Goal: Task Accomplishment & Management: Manage account settings

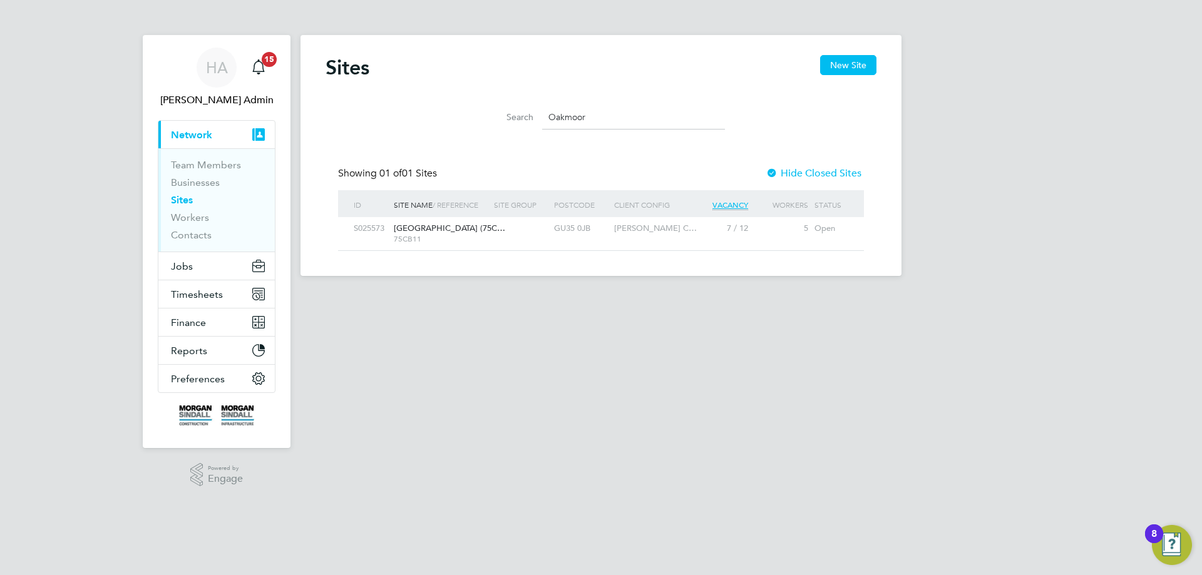
scroll to position [24, 81]
click at [193, 267] on button "Jobs" at bounding box center [216, 266] width 116 height 28
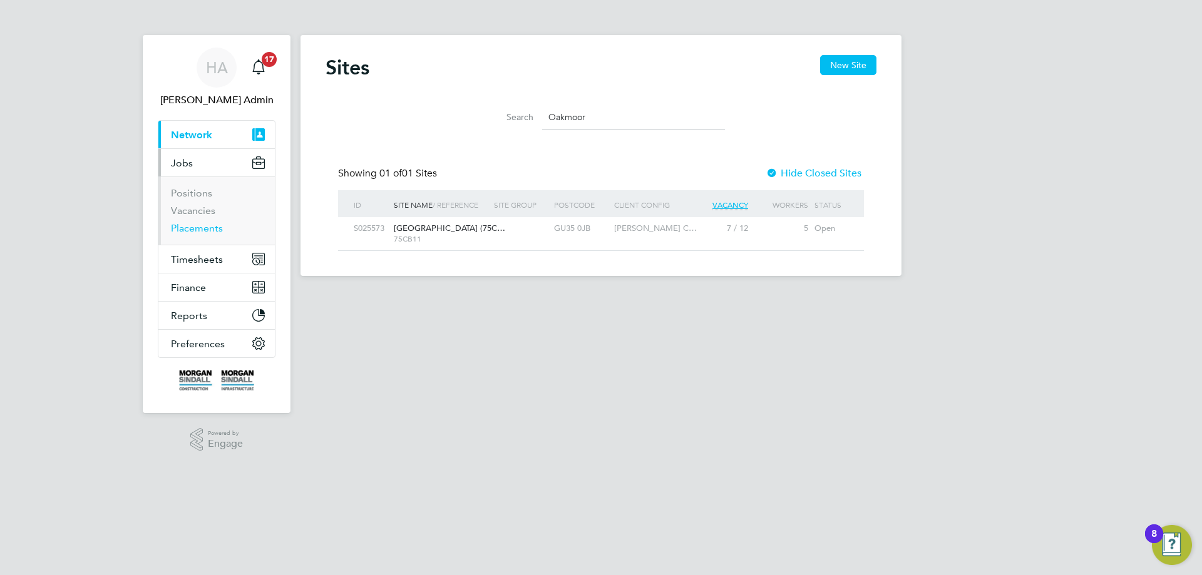
click at [197, 227] on link "Placements" at bounding box center [197, 228] width 52 height 12
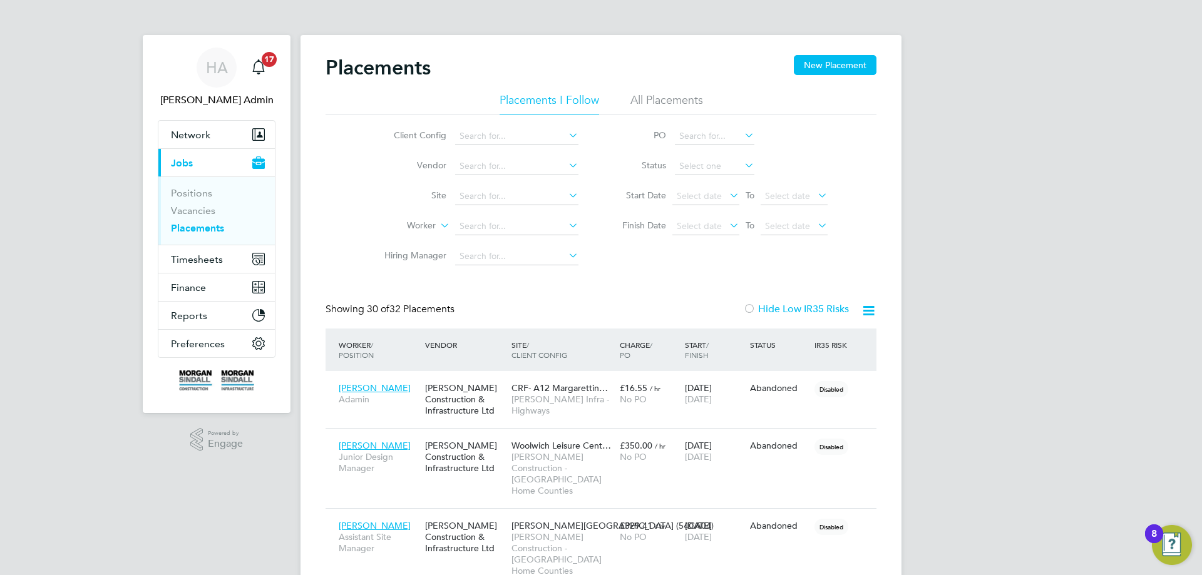
click at [648, 103] on li "All Placements" at bounding box center [666, 104] width 73 height 23
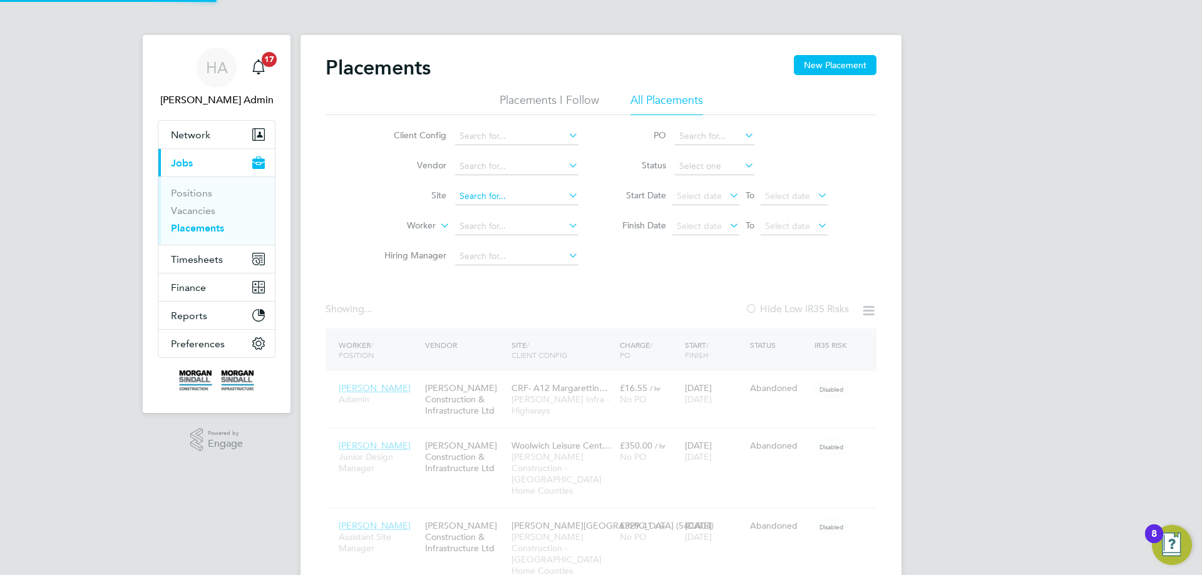
click at [493, 200] on input at bounding box center [516, 197] width 123 height 18
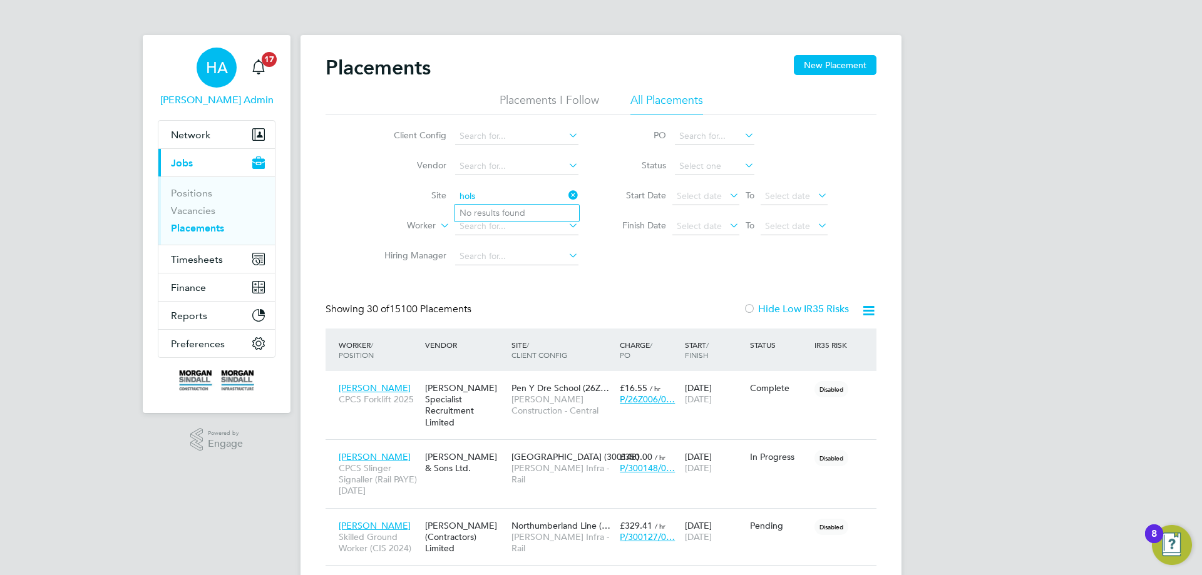
type input "hols"
click at [225, 75] on span "HA" at bounding box center [217, 67] width 22 height 16
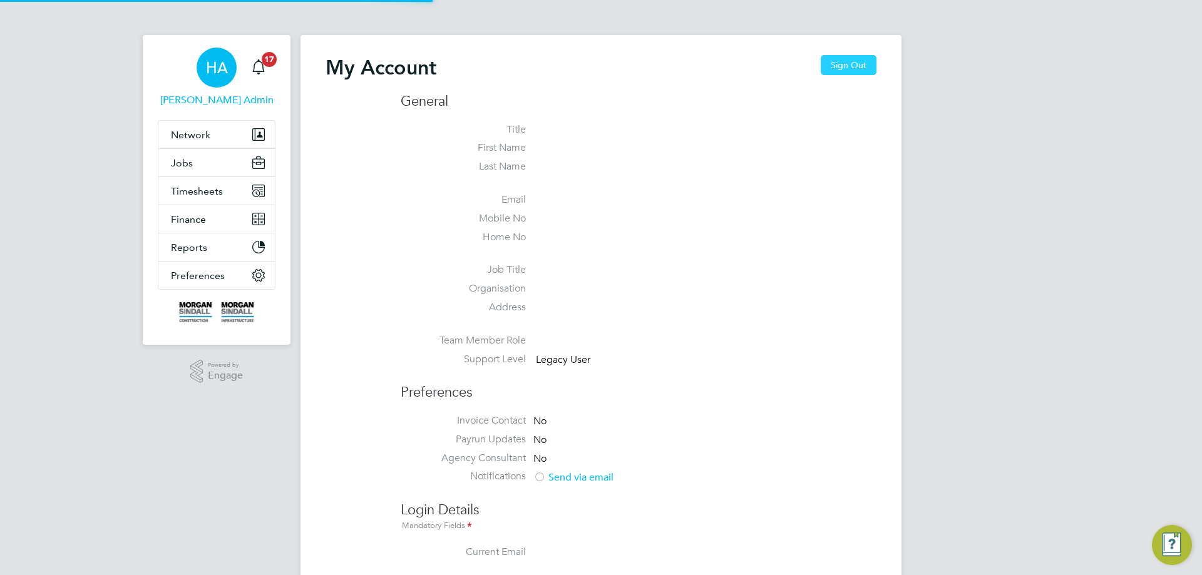
click at [830, 61] on button "Sign Out" at bounding box center [848, 65] width 56 height 20
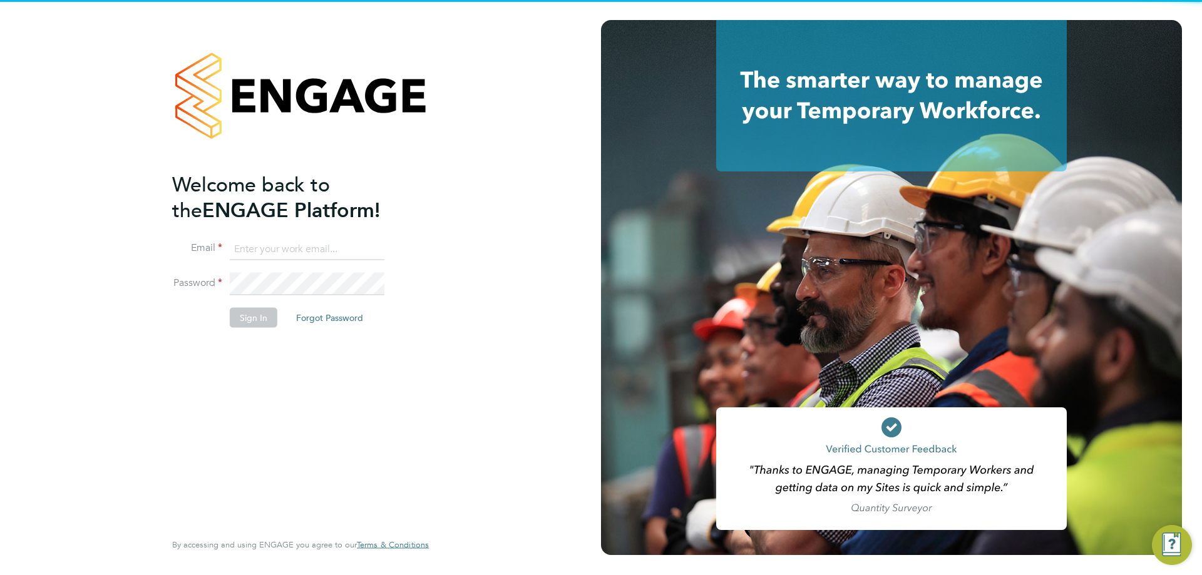
click at [280, 239] on input at bounding box center [307, 249] width 155 height 23
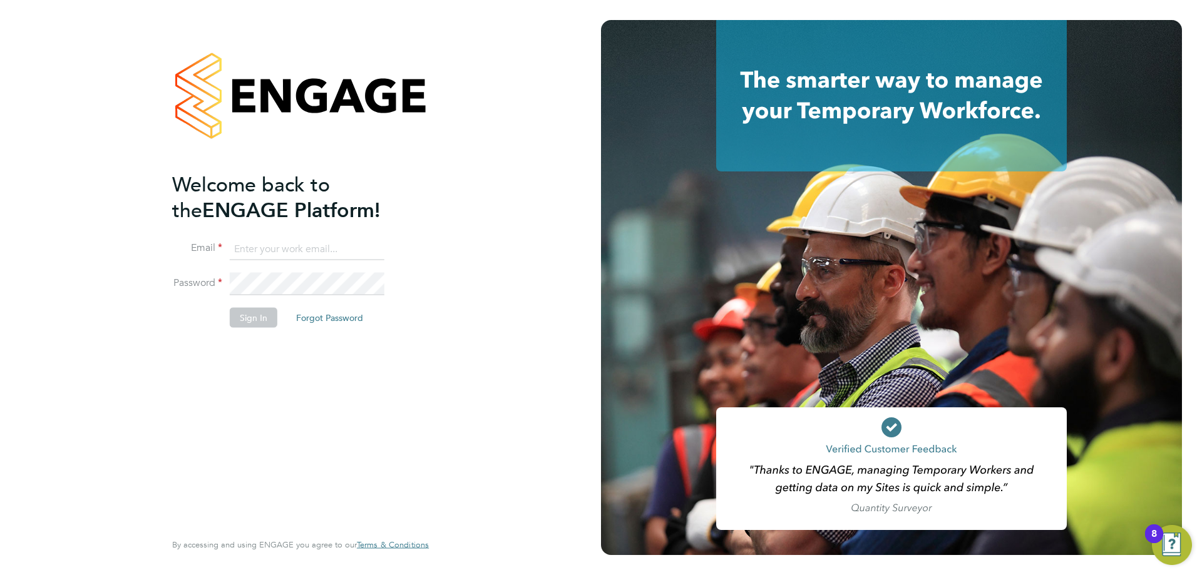
type input "[EMAIL_ADDRESS][PERSON_NAME][DOMAIN_NAME]"
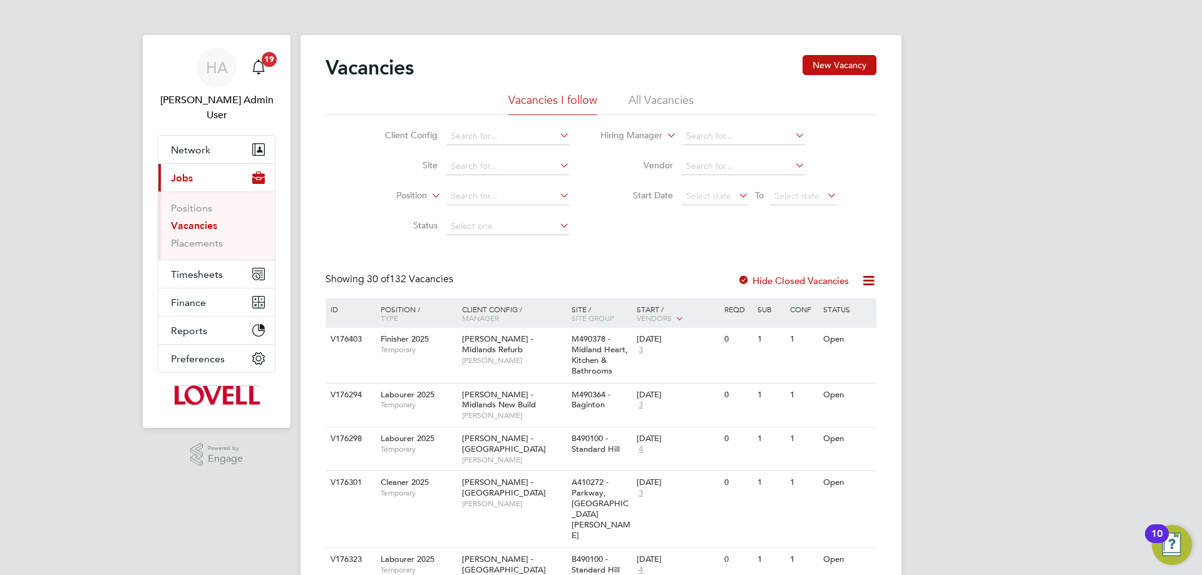
click at [664, 98] on li "All Vacancies" at bounding box center [660, 104] width 65 height 23
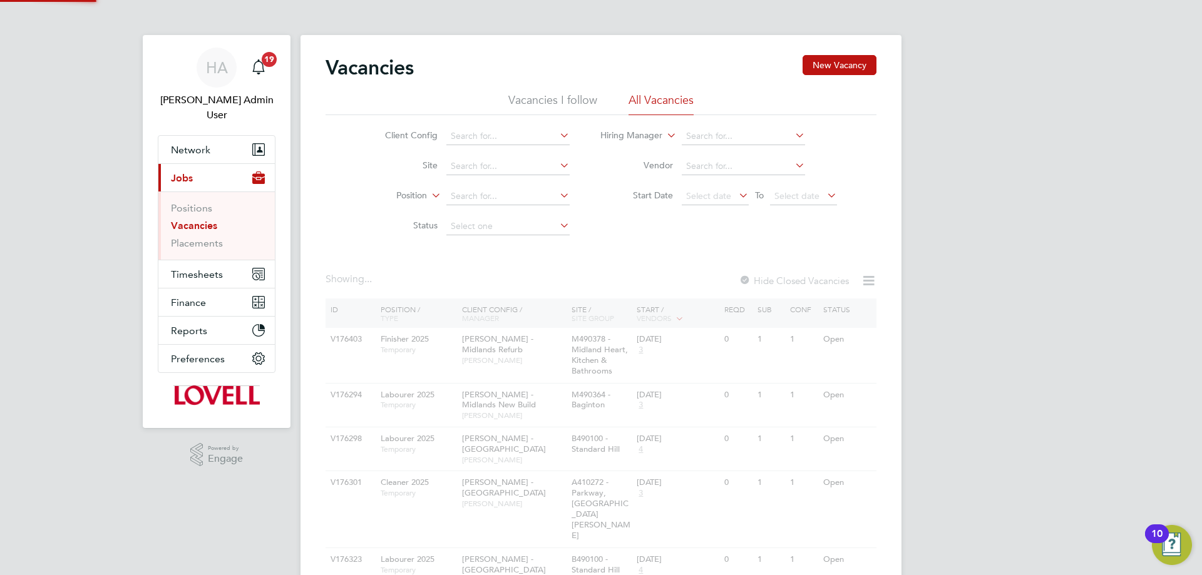
click at [212, 221] on li "Vacancies" at bounding box center [218, 229] width 94 height 18
click at [216, 237] on link "Placements" at bounding box center [197, 243] width 52 height 12
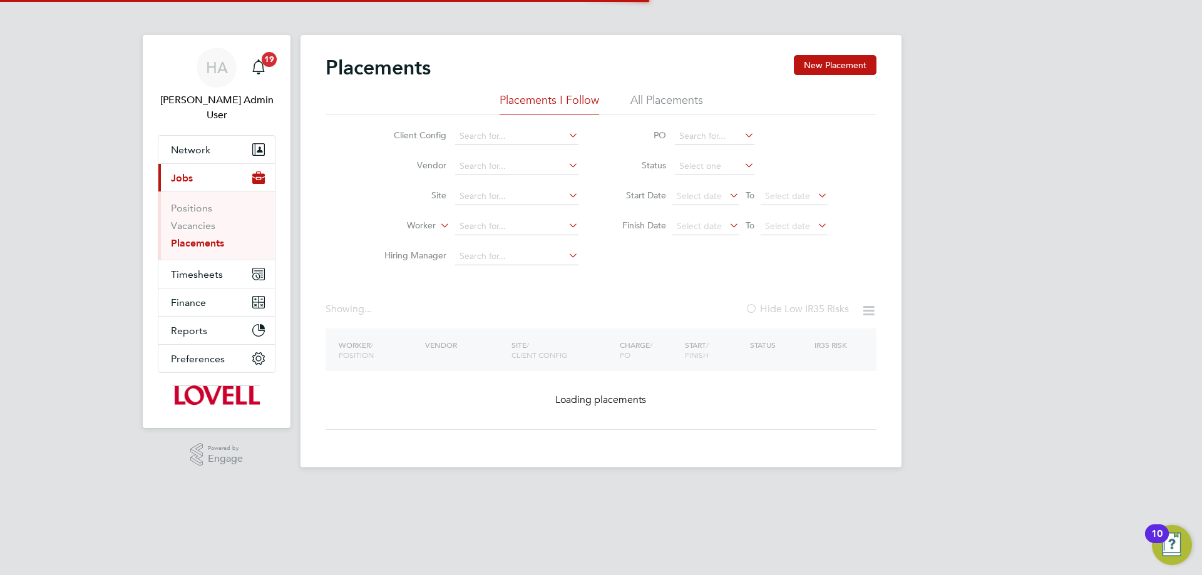
click at [660, 105] on li "All Placements" at bounding box center [666, 104] width 73 height 23
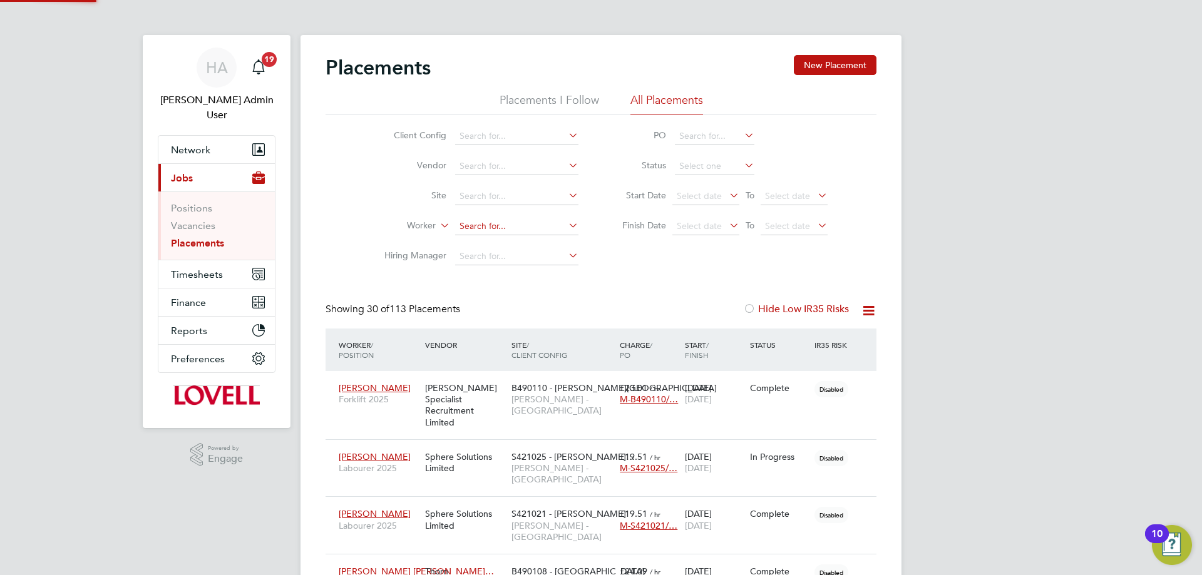
click at [472, 225] on input at bounding box center [516, 227] width 123 height 18
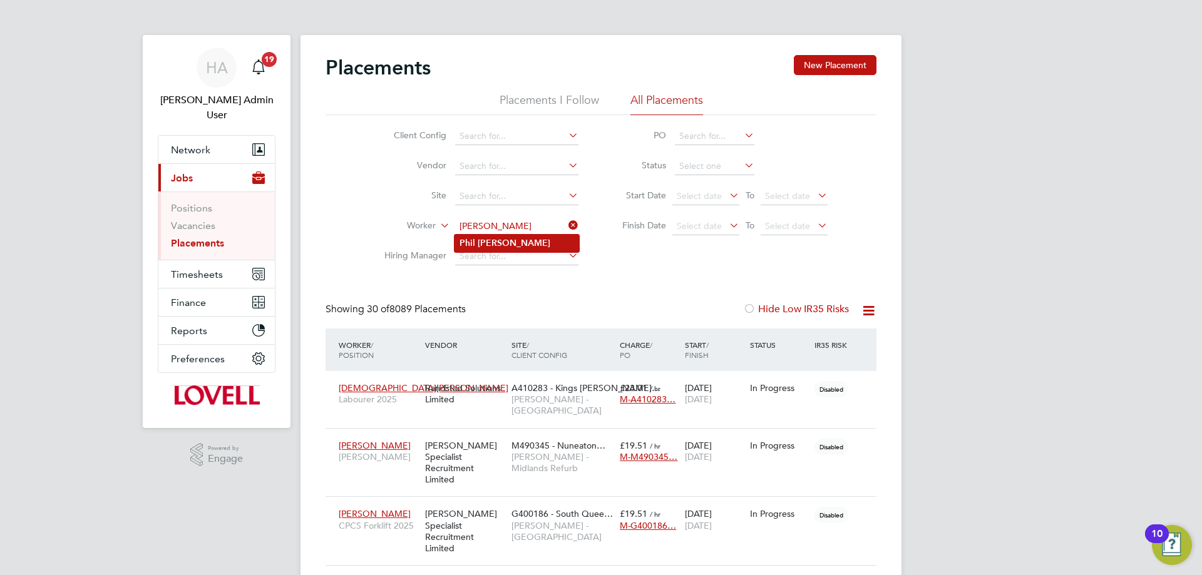
type input "Phil Lewis"
click at [502, 243] on li "Phil Lewis" at bounding box center [516, 243] width 125 height 17
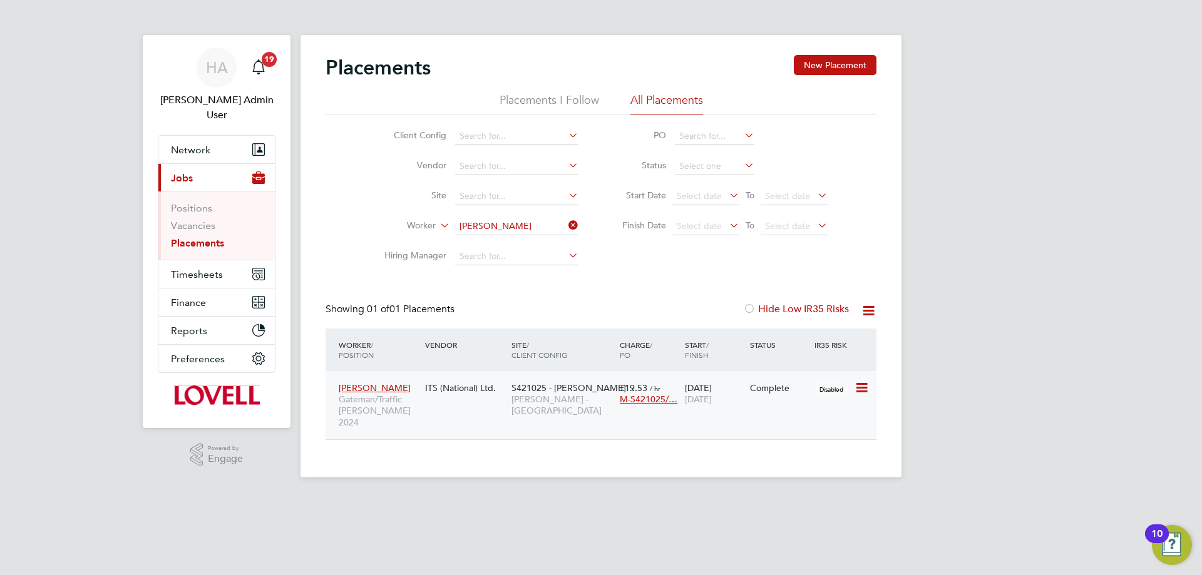
click at [529, 409] on div "S421025 - Ruby Meado… Lovell - South West" at bounding box center [562, 399] width 108 height 47
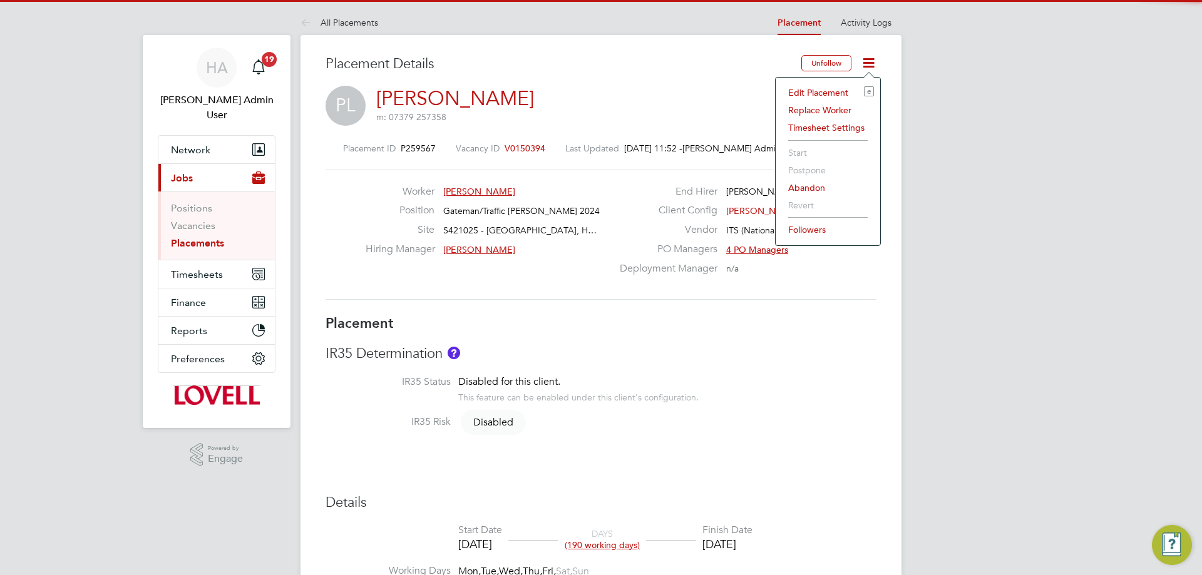
click at [806, 91] on li "Edit Placement e" at bounding box center [828, 93] width 92 height 18
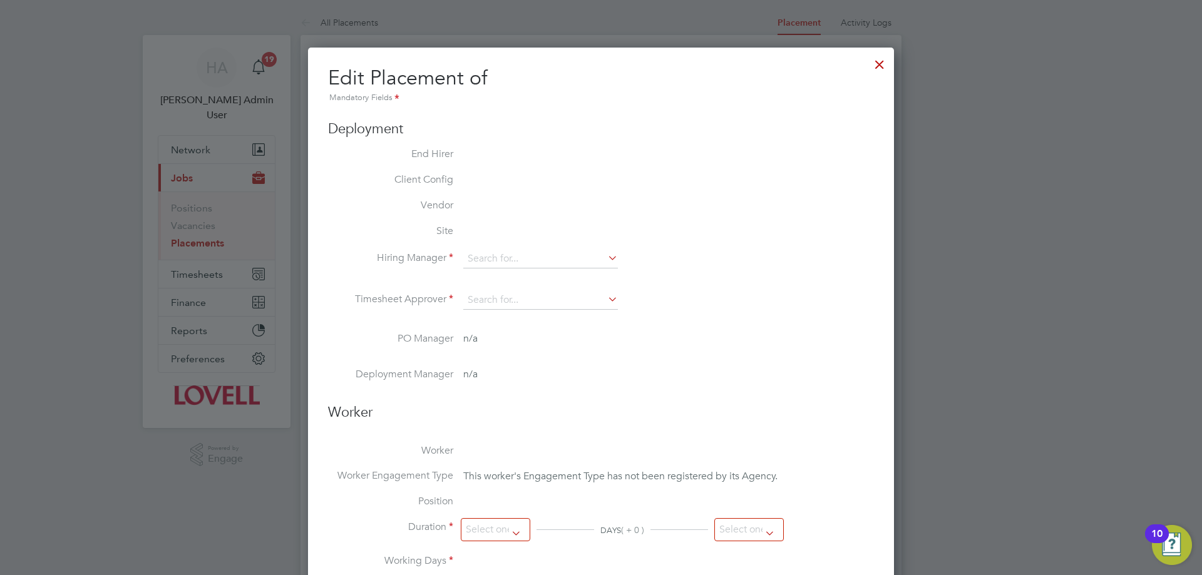
type input "Matt Shaw"
type input "Dave Clark"
type input "02 Dec 2024"
type input "[DATE]"
type input "08:00"
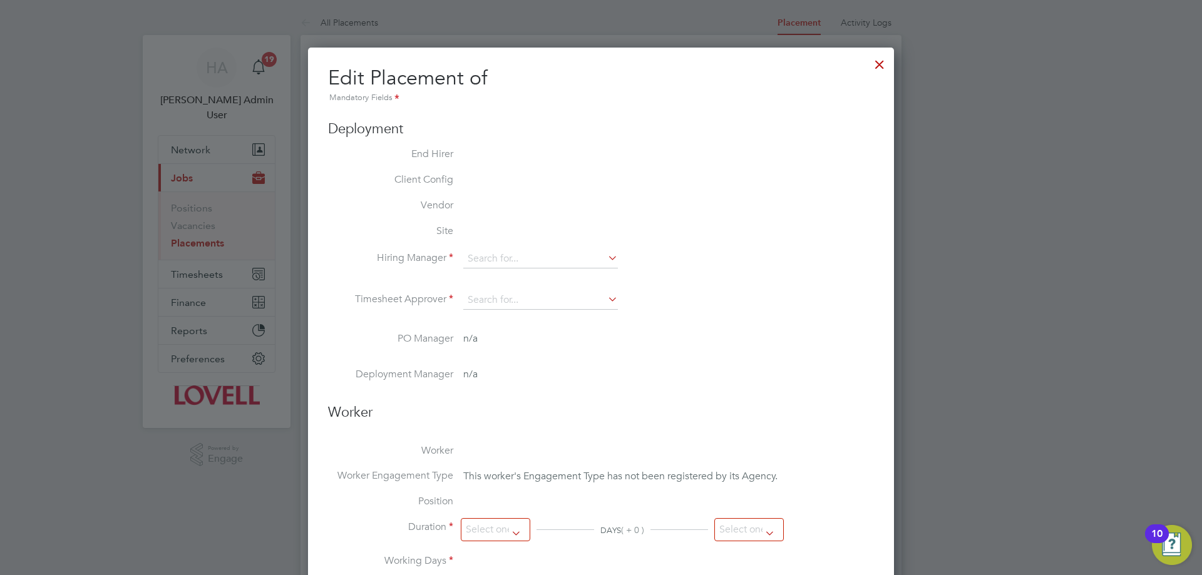
type input "16:30"
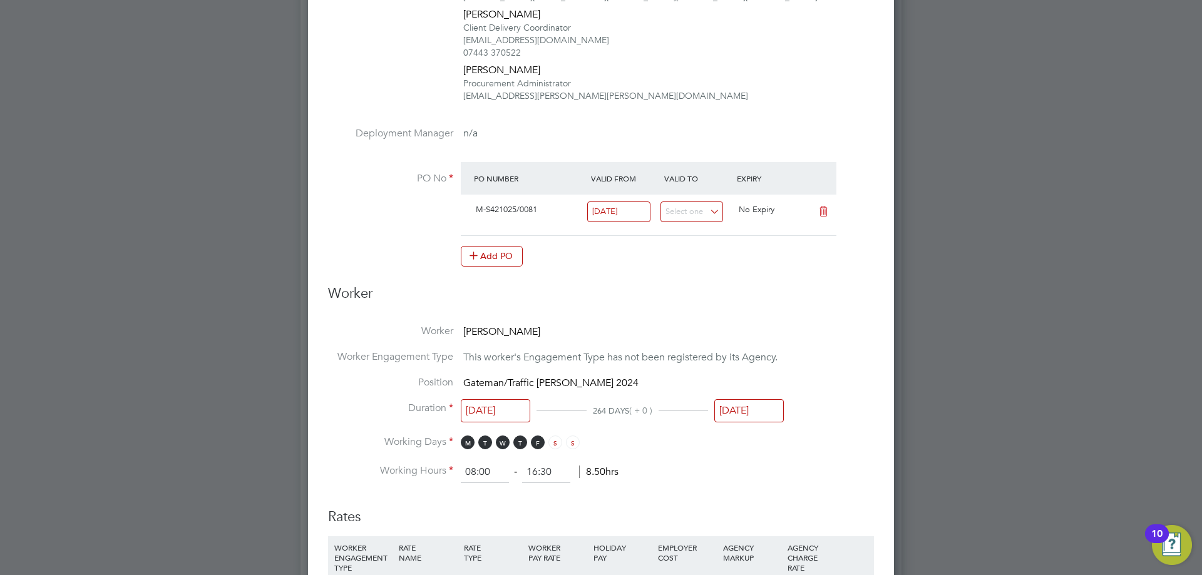
click at [755, 422] on div "22 Aug 2025" at bounding box center [748, 413] width 69 height 23
click at [752, 415] on input "22 Aug 2025" at bounding box center [748, 410] width 69 height 23
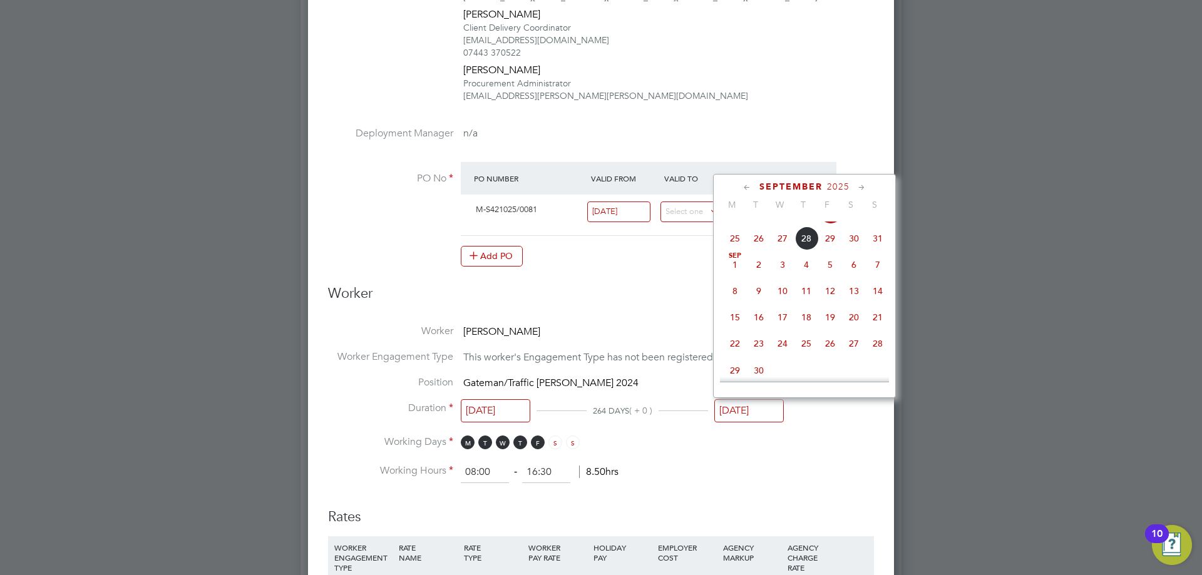
click at [832, 351] on span "26" at bounding box center [830, 344] width 24 height 24
type input "26 Sep 2025"
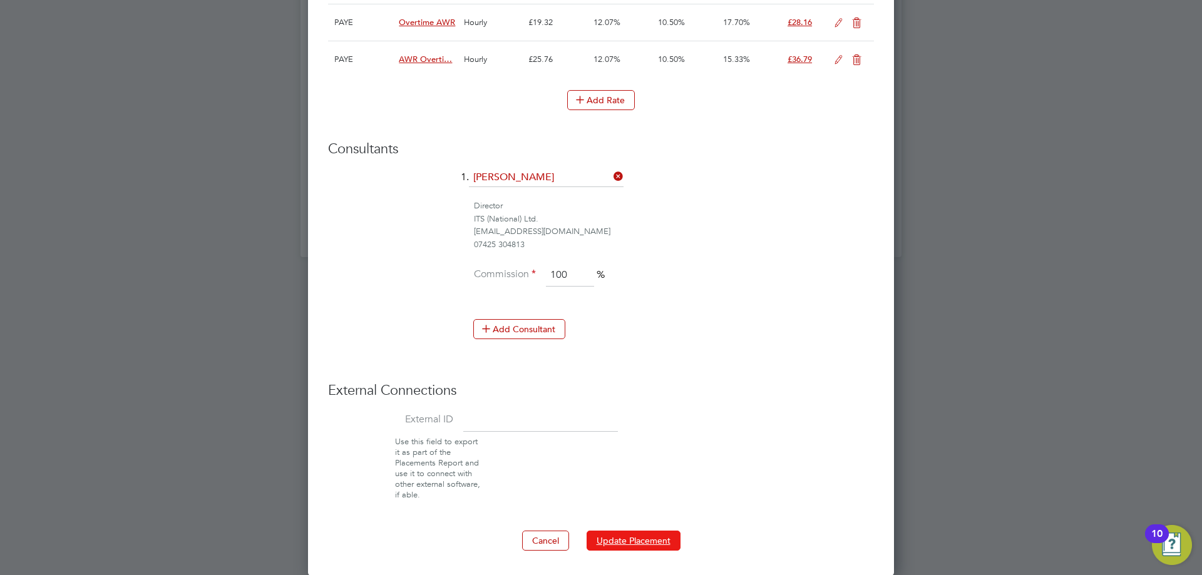
click at [625, 544] on button "Update Placement" at bounding box center [633, 541] width 94 height 20
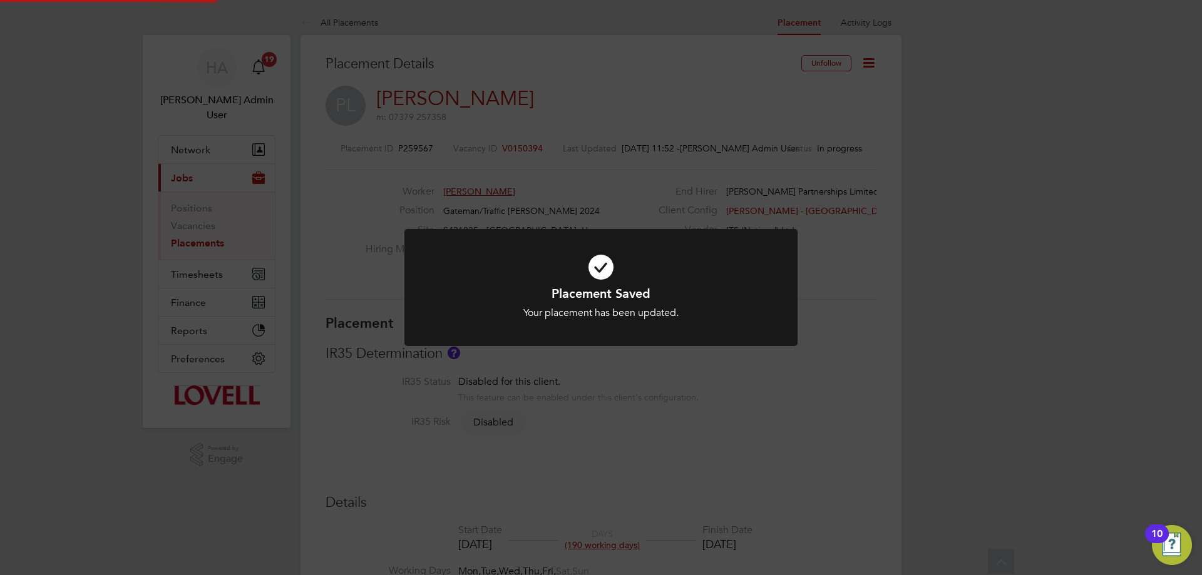
click at [607, 116] on div "Placement Saved Your placement has been updated. Cancel Okay" at bounding box center [601, 287] width 1202 height 575
